Goal: Task Accomplishment & Management: Use online tool/utility

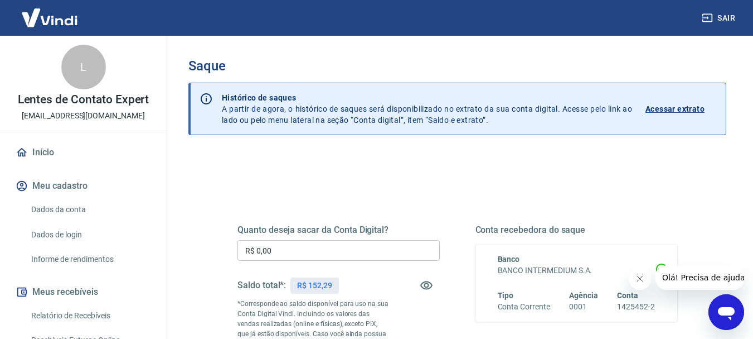
click at [291, 251] on input "R$ 0,00" at bounding box center [339, 250] width 202 height 21
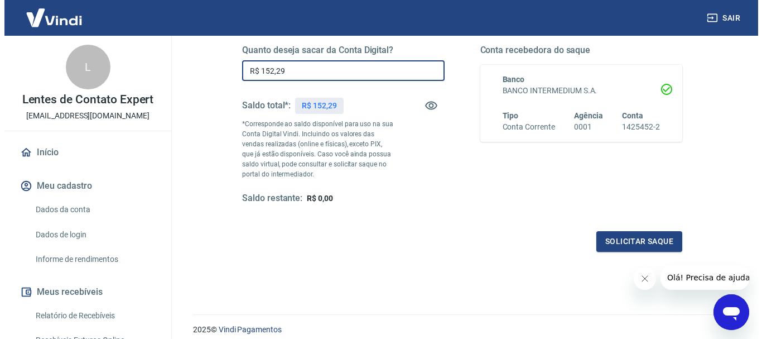
scroll to position [223, 0]
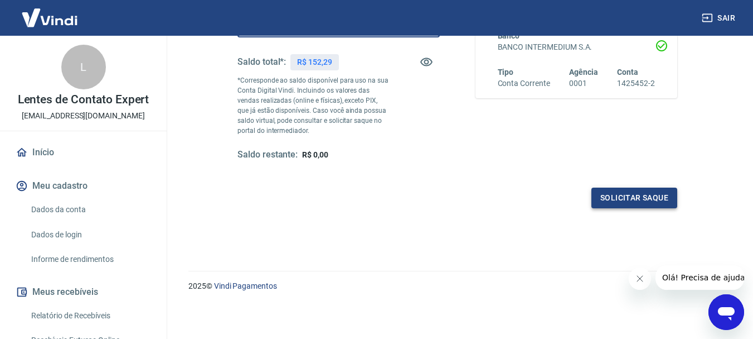
type input "R$ 152,29"
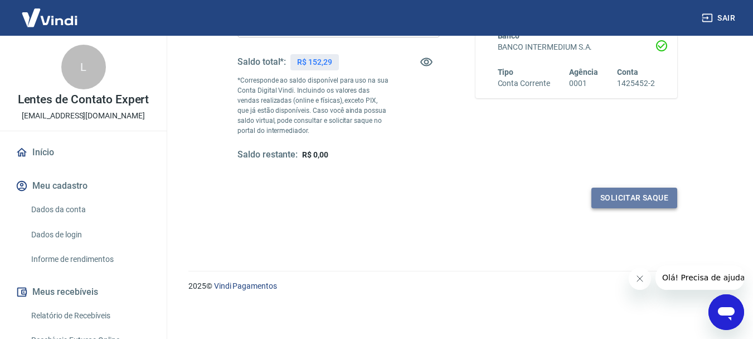
click at [627, 192] on button "Solicitar saque" at bounding box center [635, 197] width 86 height 21
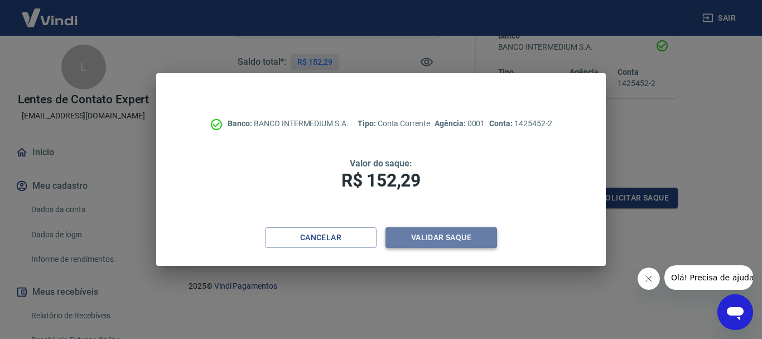
click at [456, 238] on button "Validar saque" at bounding box center [441, 237] width 112 height 21
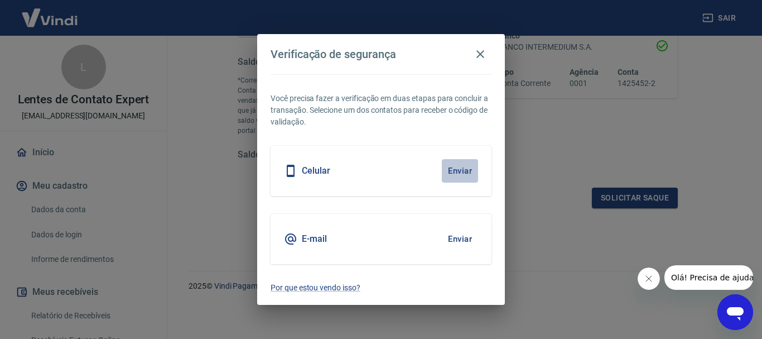
click at [463, 175] on button "Enviar" at bounding box center [460, 170] width 36 height 23
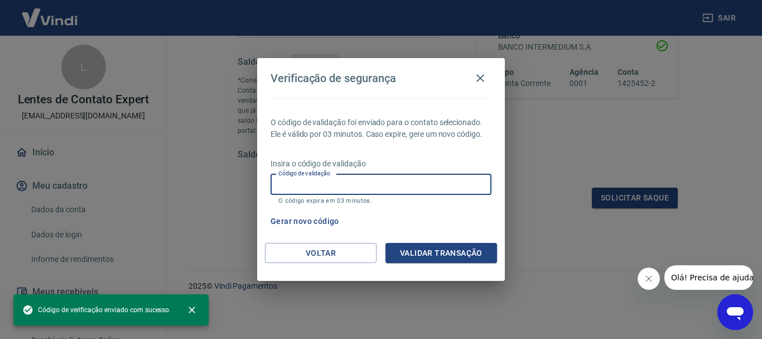
click at [392, 184] on input "Código de validação" at bounding box center [380, 184] width 221 height 21
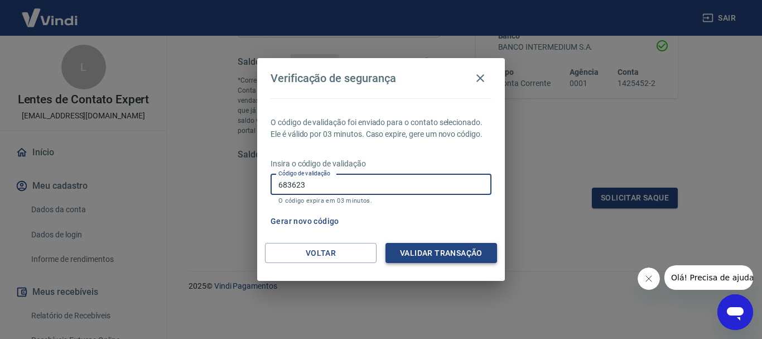
type input "683623"
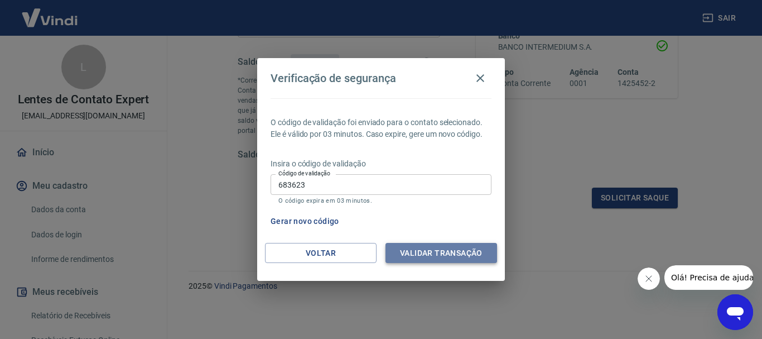
click at [448, 254] on button "Validar transação" at bounding box center [441, 253] width 112 height 21
